Goal: Information Seeking & Learning: Learn about a topic

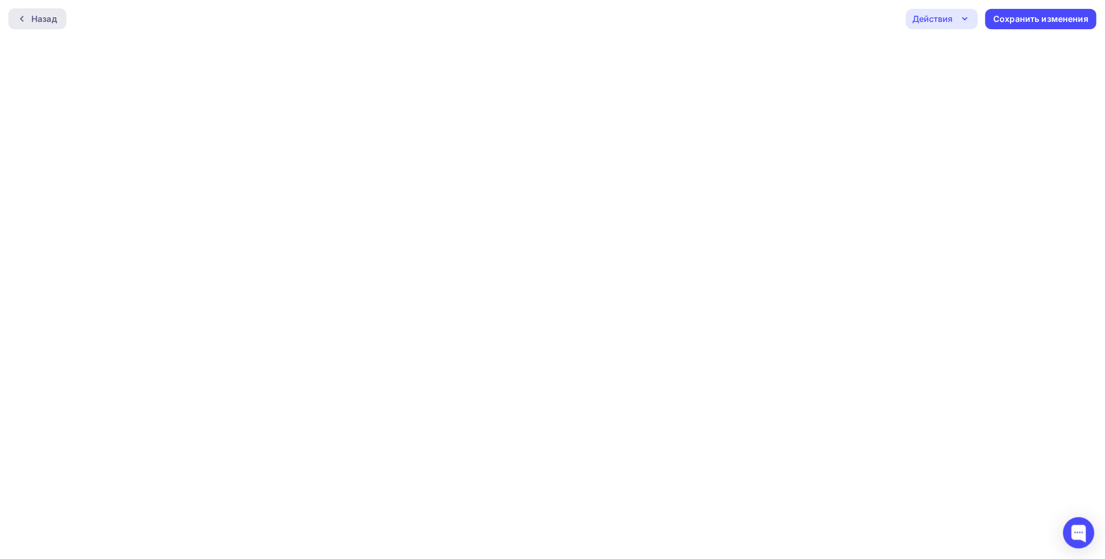
click at [37, 18] on div "Назад" at bounding box center [44, 19] width 26 height 13
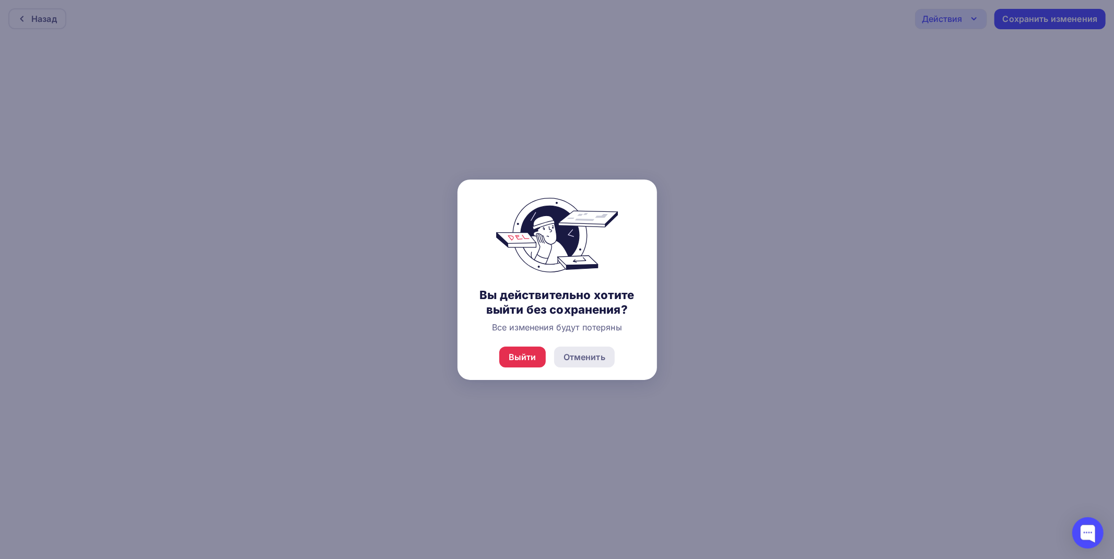
click at [594, 361] on div "Отменить" at bounding box center [584, 357] width 42 height 13
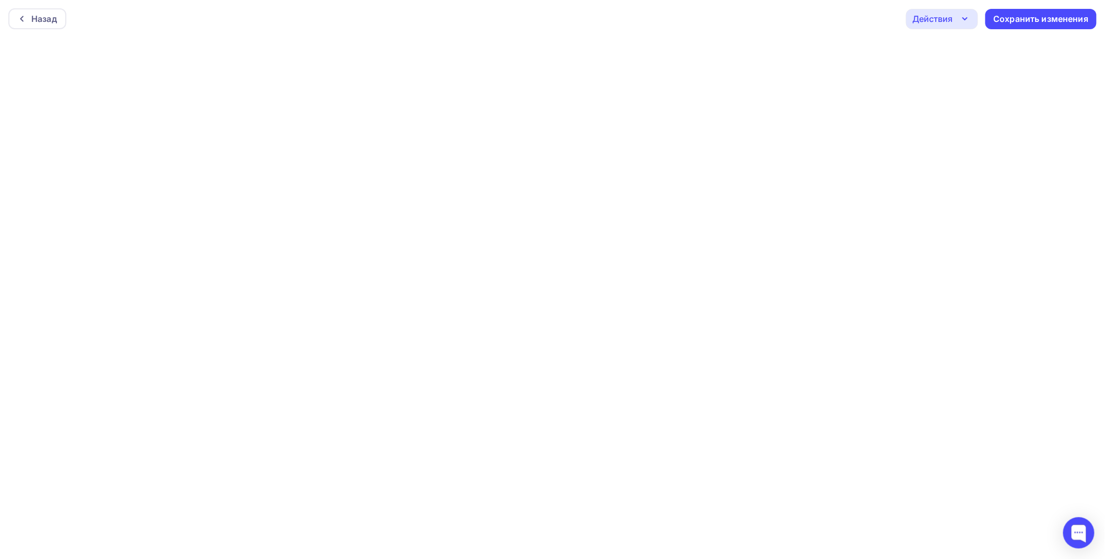
click at [1015, 16] on div "Сохранить изменения" at bounding box center [1041, 19] width 95 height 12
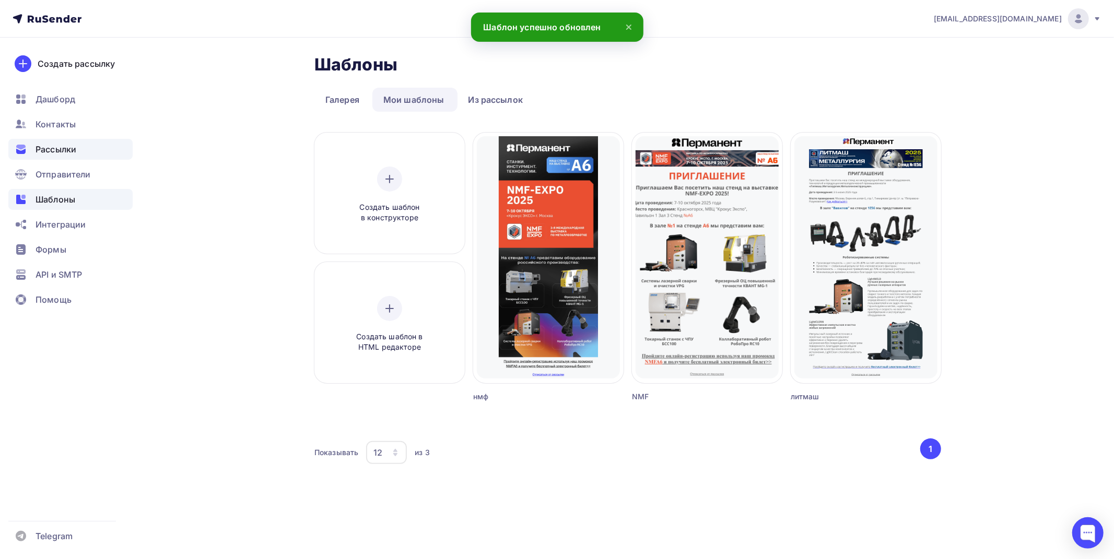
click at [81, 153] on div "Рассылки" at bounding box center [70, 149] width 124 height 21
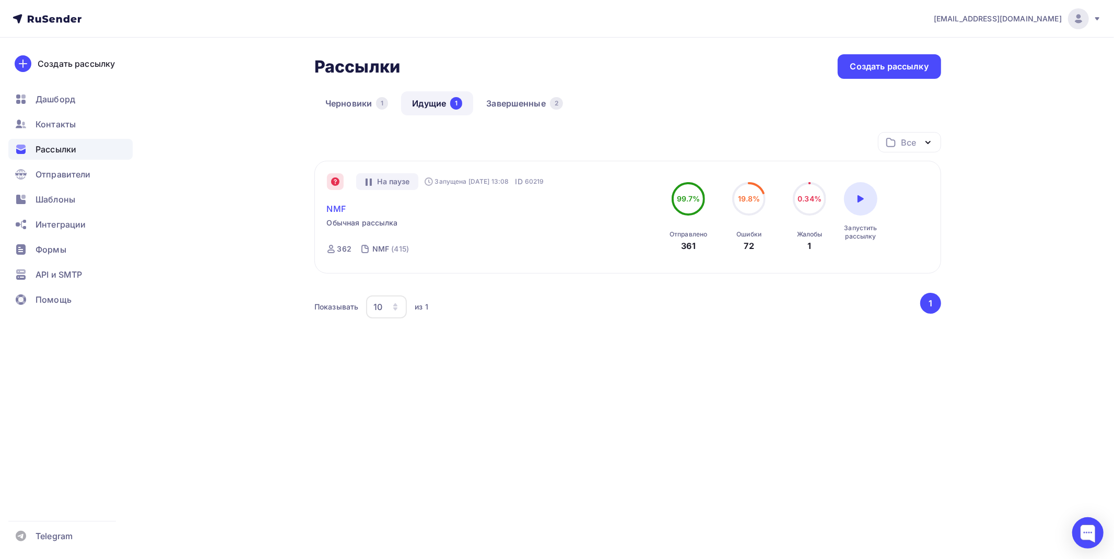
click at [340, 209] on link "NMF" at bounding box center [336, 209] width 19 height 13
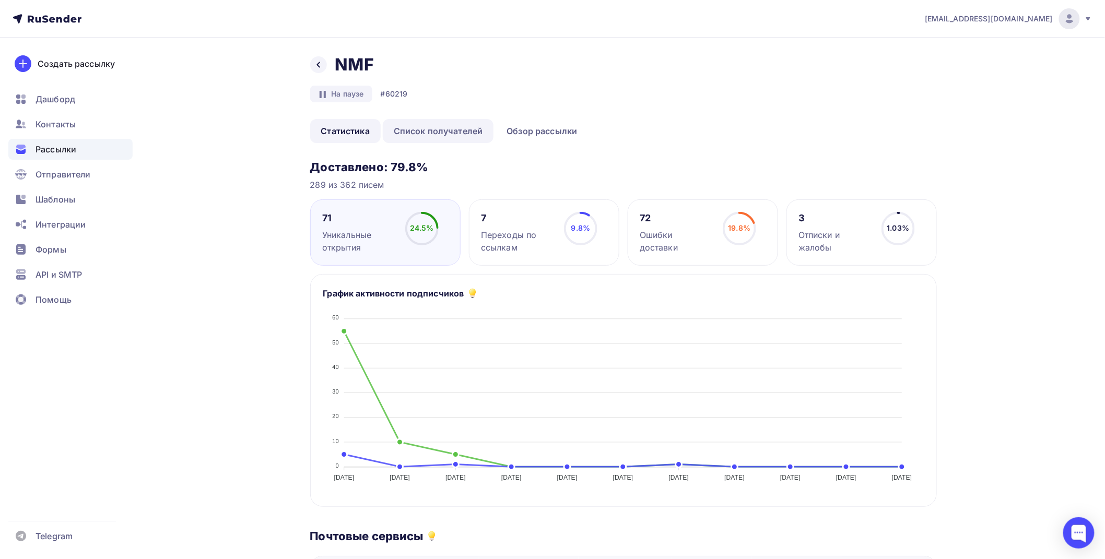
click at [457, 134] on link "Список получателей" at bounding box center [438, 131] width 111 height 24
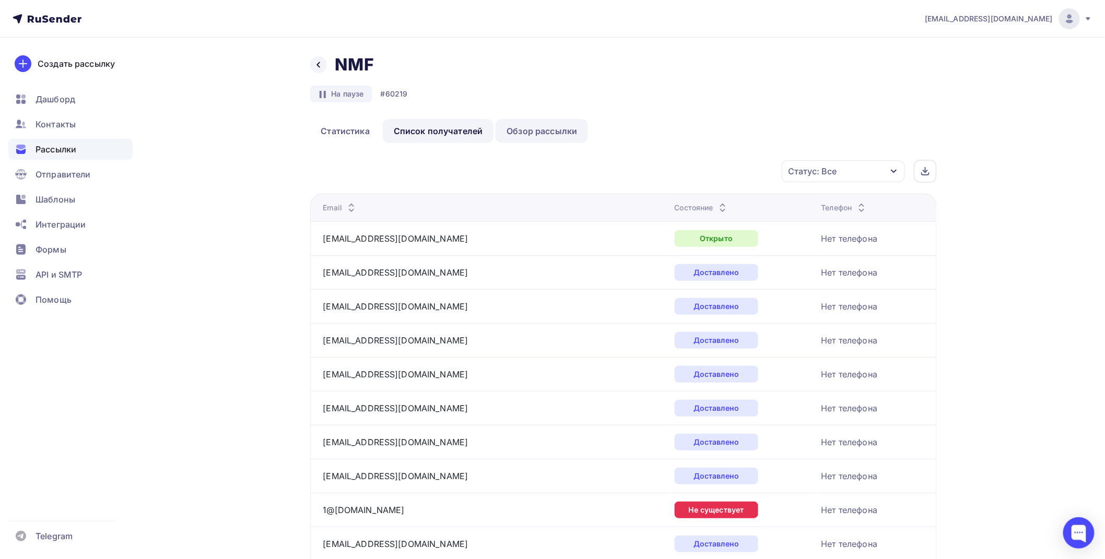
click at [541, 138] on link "Обзор рассылки" at bounding box center [541, 131] width 92 height 24
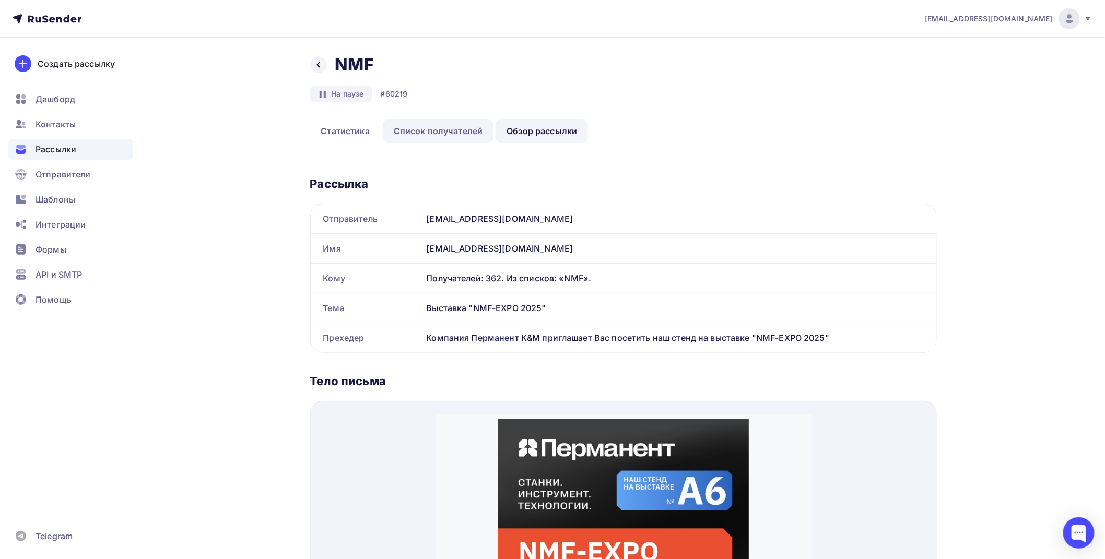
click at [457, 129] on link "Список получателей" at bounding box center [438, 131] width 111 height 24
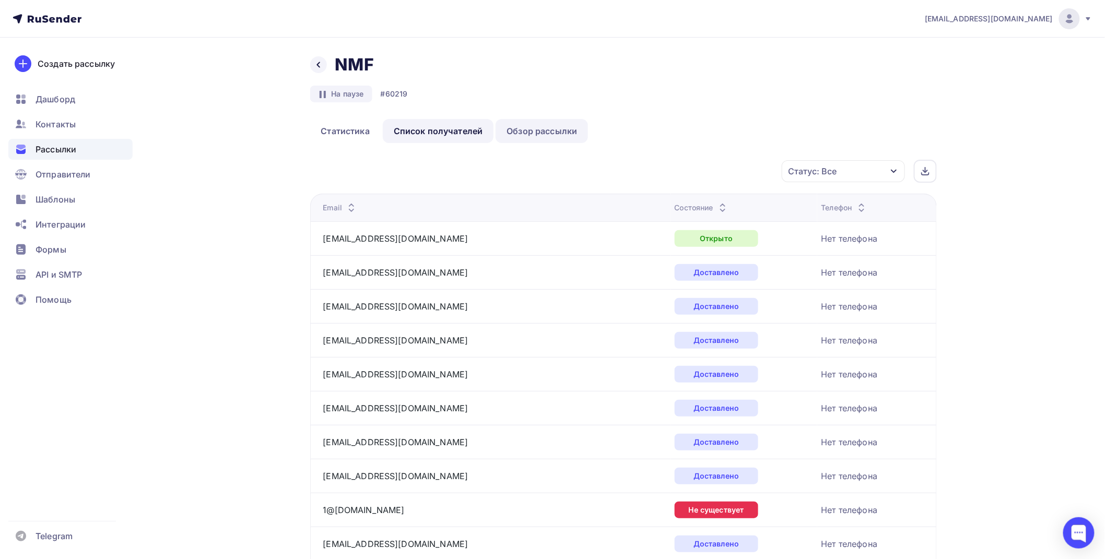
click at [523, 128] on link "Обзор рассылки" at bounding box center [541, 131] width 92 height 24
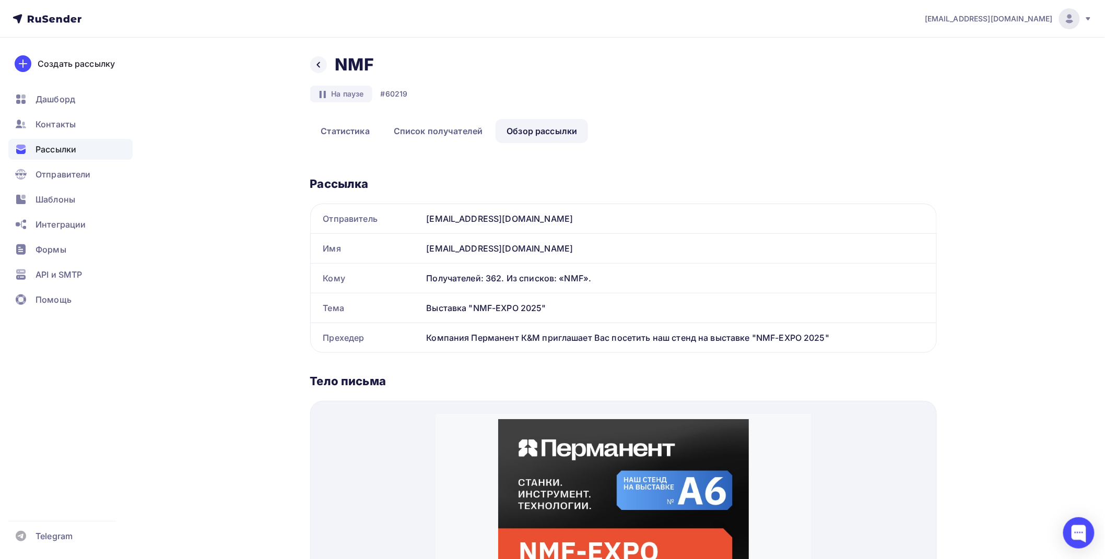
drag, startPoint x: 424, startPoint y: 337, endPoint x: 834, endPoint y: 333, distance: 409.9
click at [834, 333] on div "Компания Перманент К&М приглашает Вас посетить наш стенд на выставке "NMF-EXPO …" at bounding box center [679, 337] width 514 height 29
copy div "Компания Перманент К&М приглашает Вас посетить наш стенд на выставке "NMF-EXPO …"
